Goal: Use online tool/utility

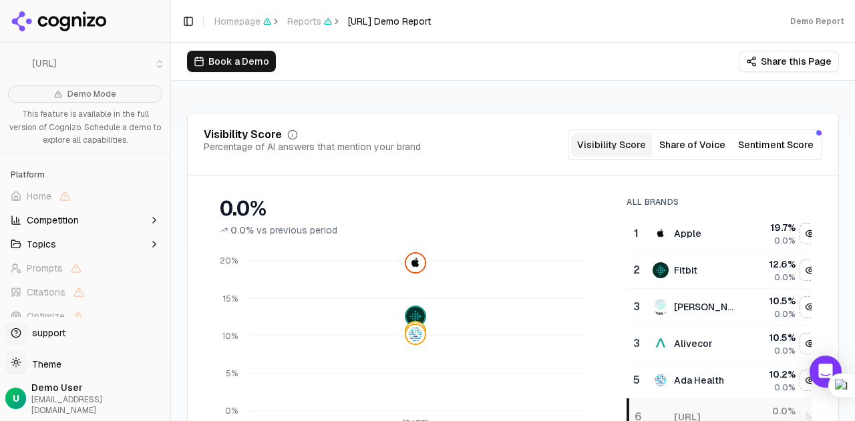
scroll to position [134, 0]
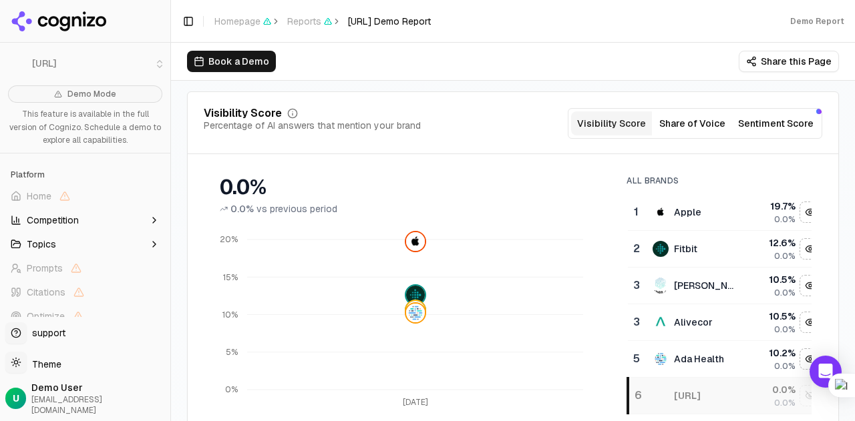
drag, startPoint x: 167, startPoint y: 272, endPoint x: 166, endPoint y: 327, distance: 54.8
click at [166, 327] on button "Toggle Sidebar" at bounding box center [170, 210] width 11 height 421
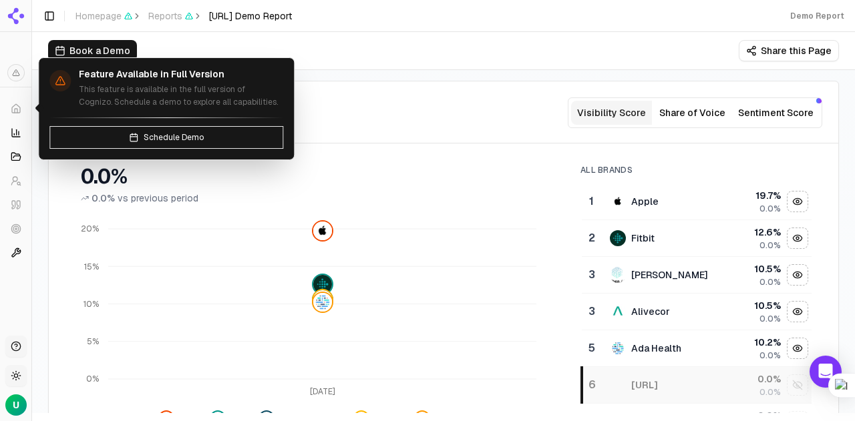
click at [18, 105] on icon at bounding box center [16, 109] width 11 height 11
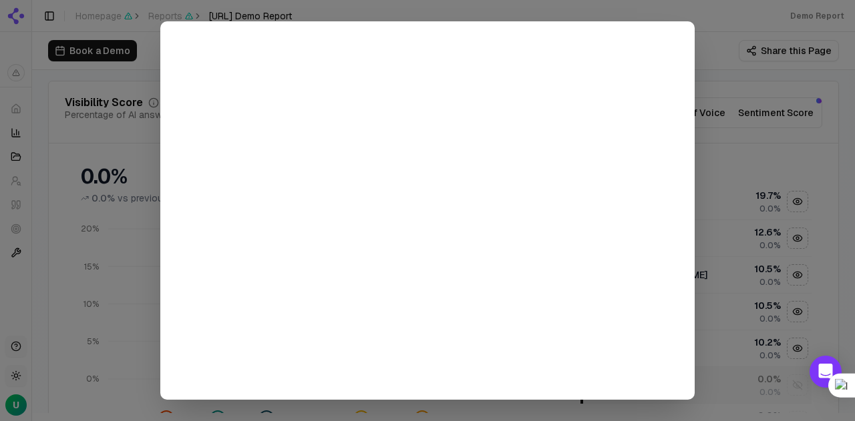
click at [854, 160] on div at bounding box center [854, 210] width 1 height 421
click at [709, 19] on div at bounding box center [427, 210] width 855 height 421
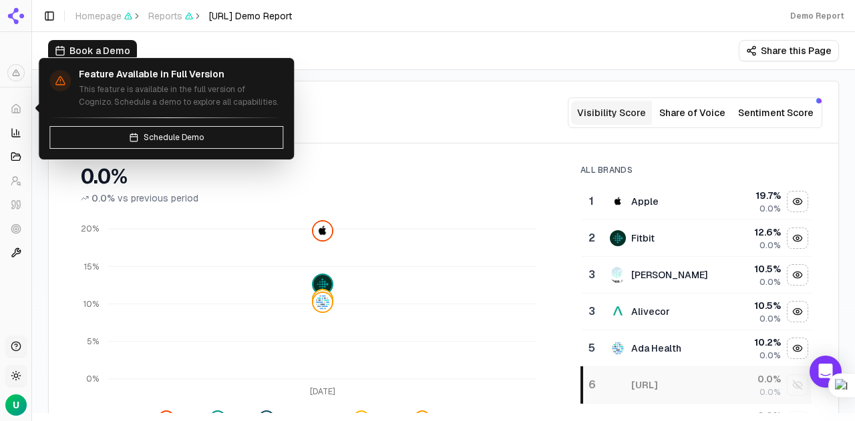
click at [12, 108] on icon at bounding box center [16, 108] width 8 height 9
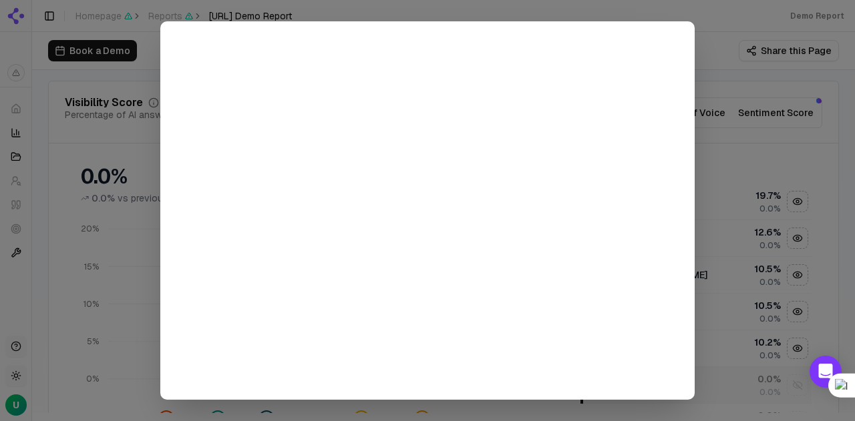
click at [736, 19] on div at bounding box center [427, 210] width 855 height 421
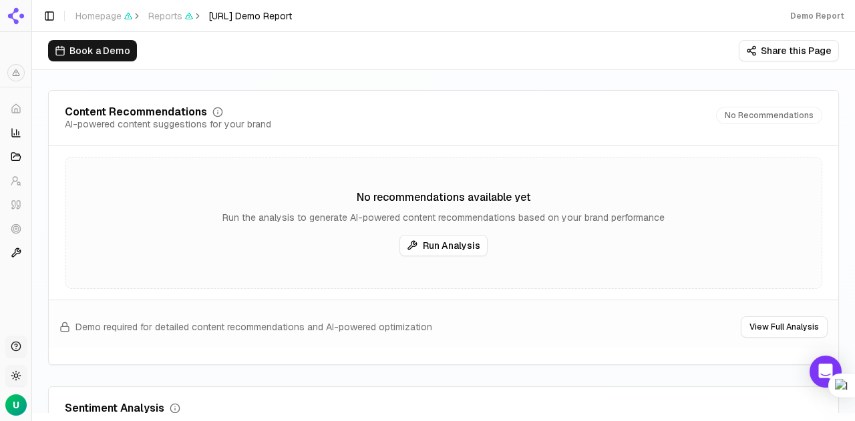
scroll to position [2170, 0]
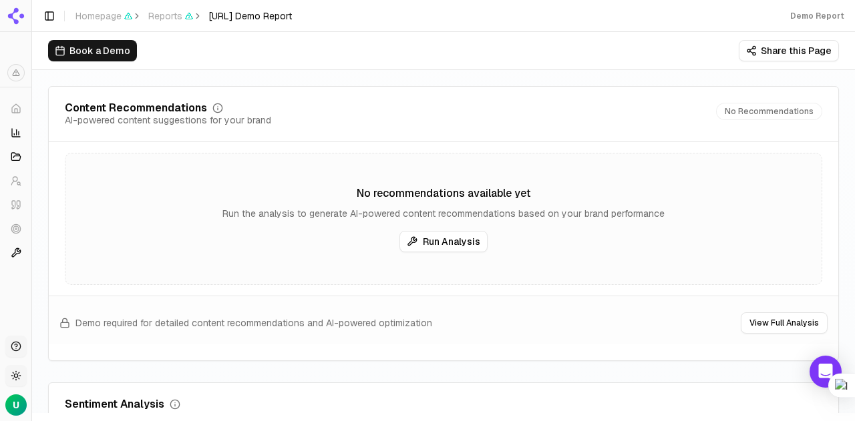
click at [429, 240] on button "Run Analysis" at bounding box center [443, 241] width 88 height 21
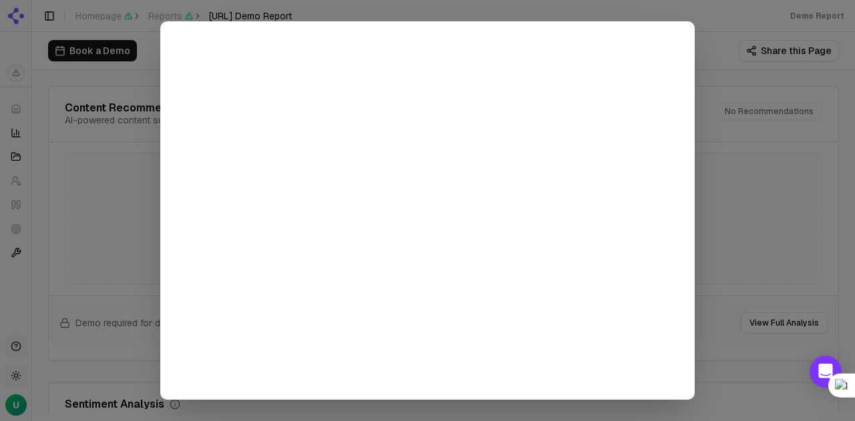
click at [777, 138] on div at bounding box center [427, 210] width 855 height 421
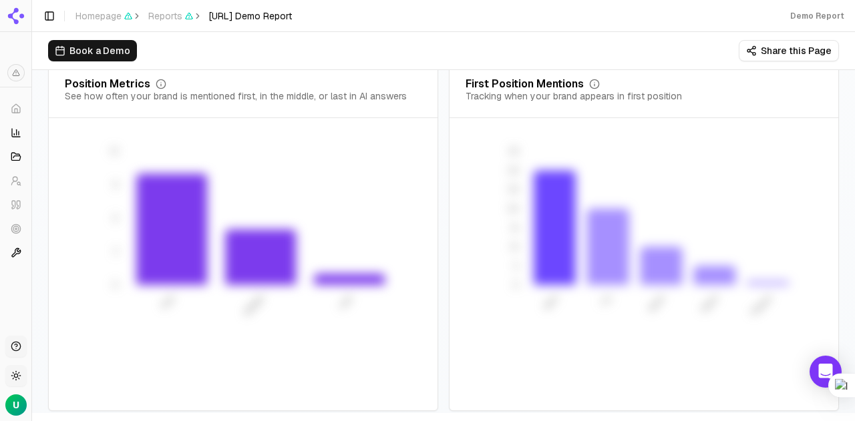
scroll to position [2749, 0]
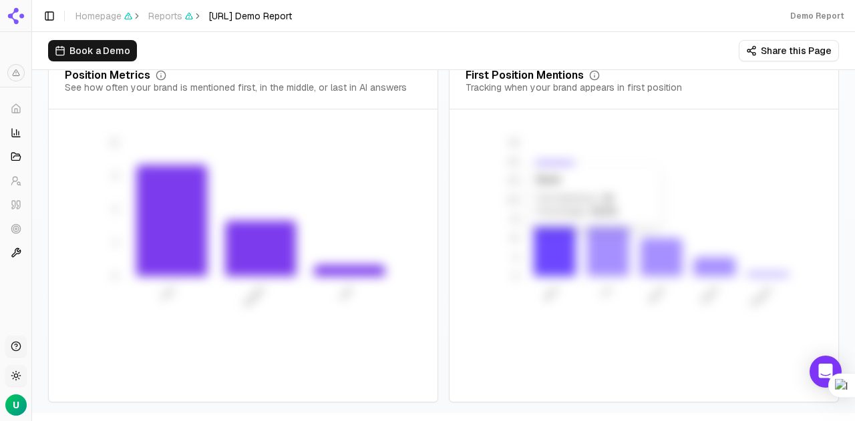
click at [678, 153] on icon "Nice Try Book Demo Please 0 5 10 15 20 25 30 35" at bounding box center [641, 253] width 320 height 234
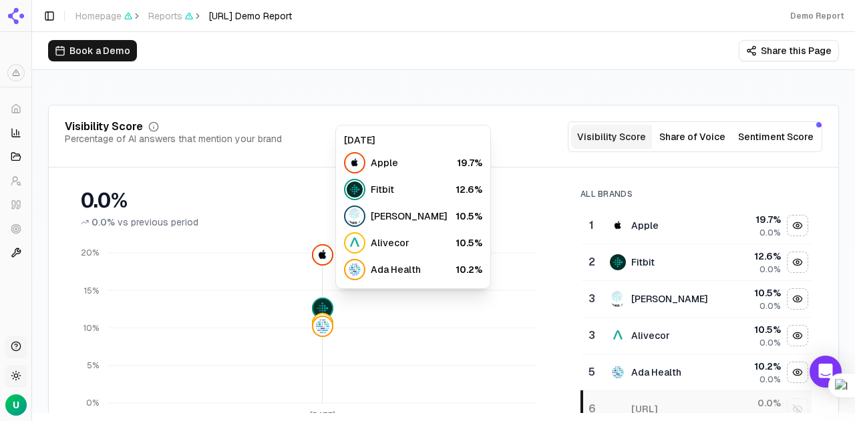
scroll to position [0, 0]
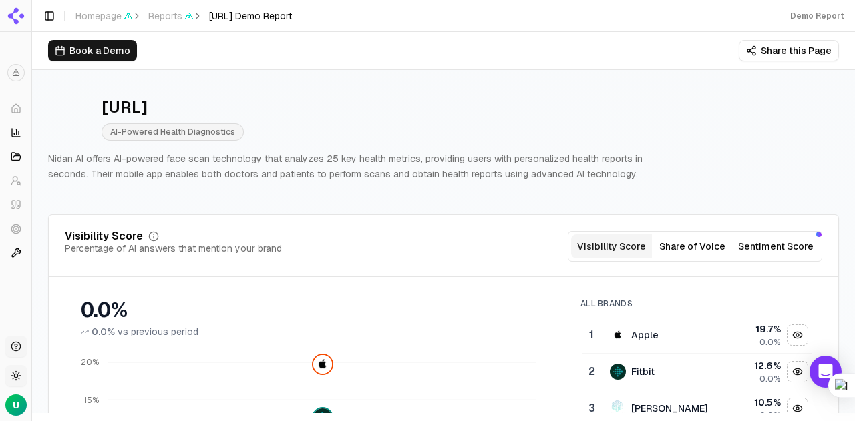
click at [604, 244] on button "Visibility Score" at bounding box center [611, 246] width 81 height 24
click at [696, 243] on button "Share of Voice" at bounding box center [692, 246] width 81 height 24
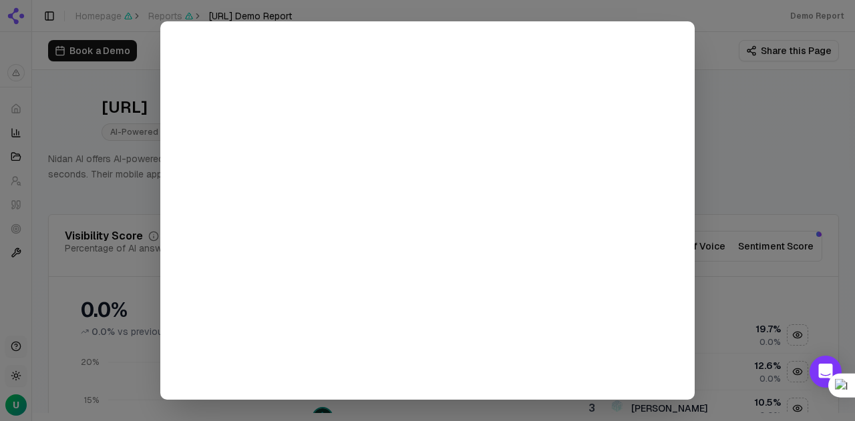
click at [776, 119] on div at bounding box center [427, 210] width 855 height 421
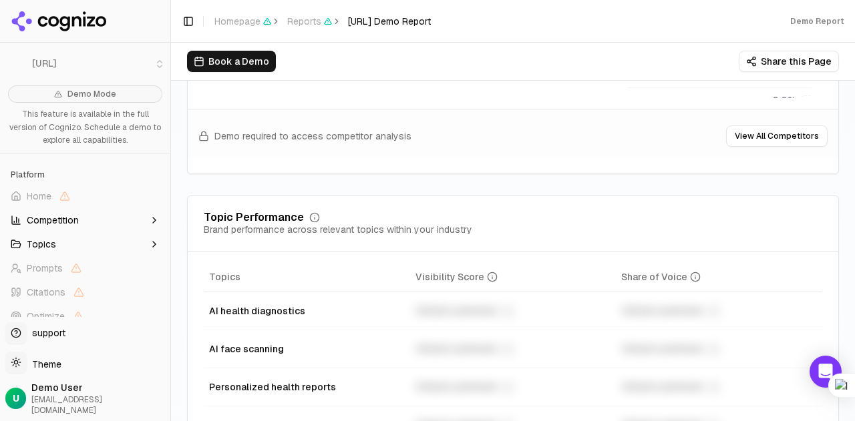
scroll to position [534, 0]
